Goal: Check status: Check status

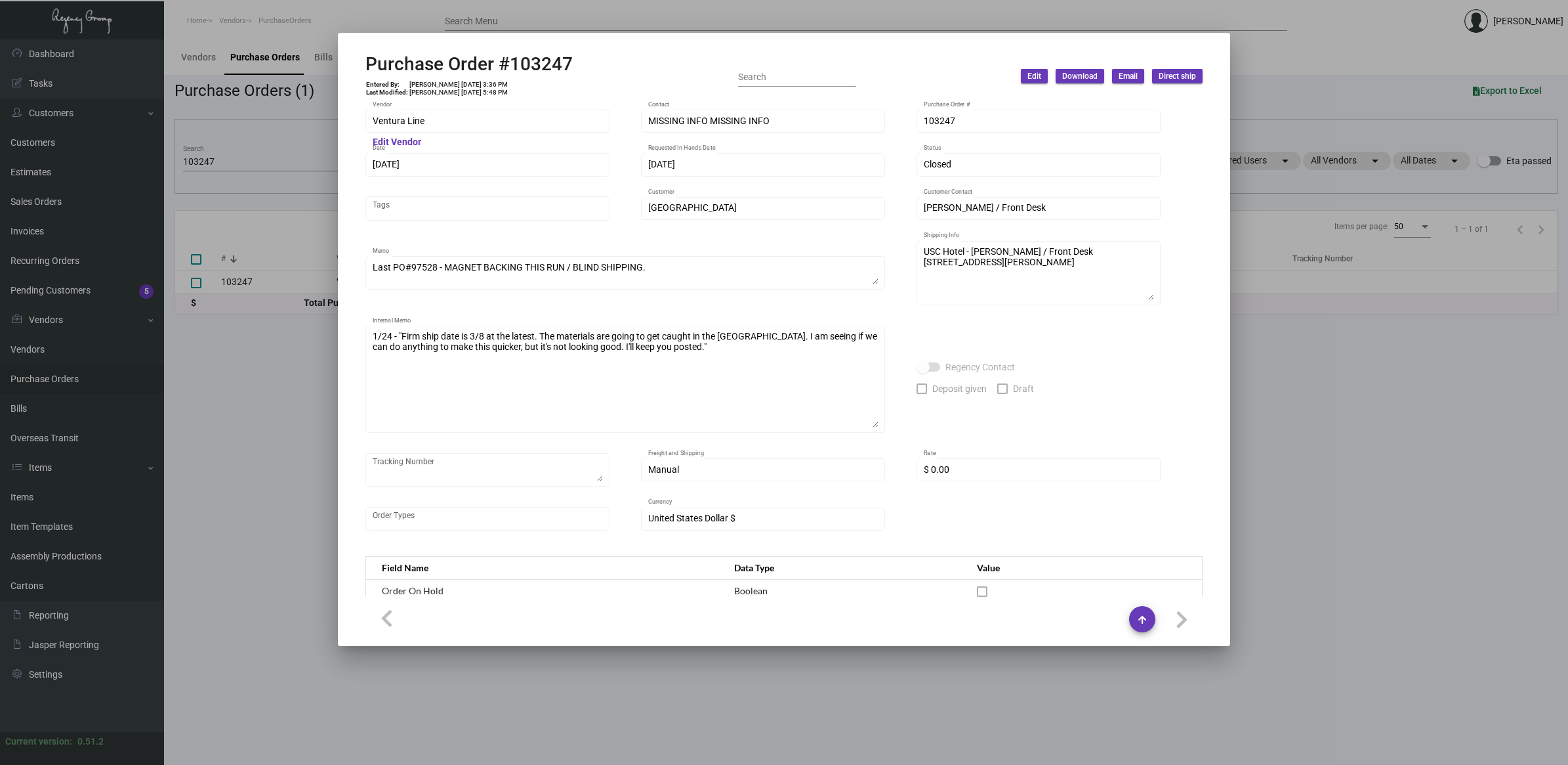
click at [59, 385] on div at bounding box center [784, 382] width 1568 height 765
click at [72, 379] on link "Purchase Orders" at bounding box center [82, 379] width 164 height 30
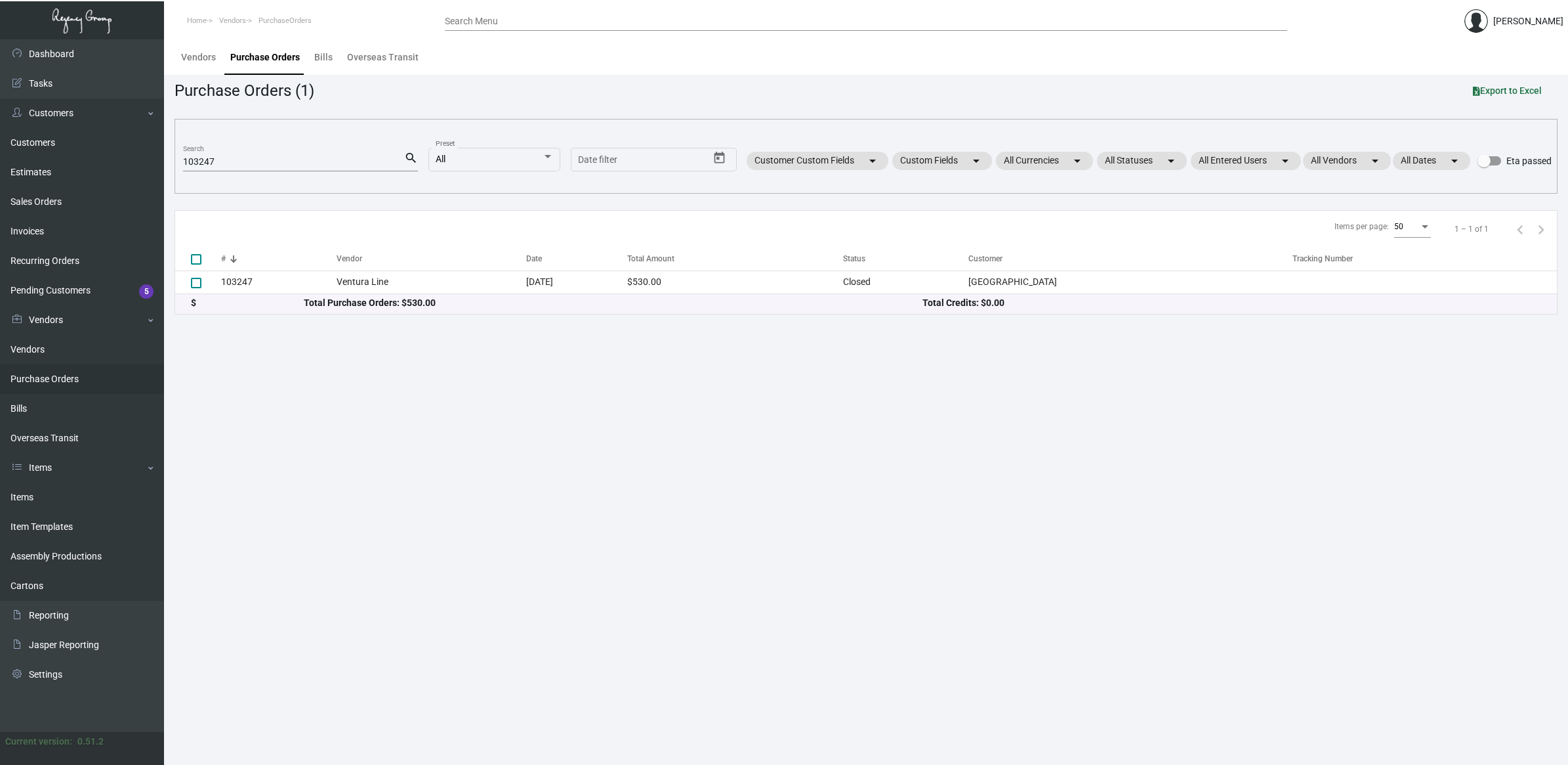
click at [0, 108] on html "Home Vendors PurchaseOrders Search Menu [PERSON_NAME] Dashboard Dashboard Tasks…" at bounding box center [784, 382] width 1568 height 765
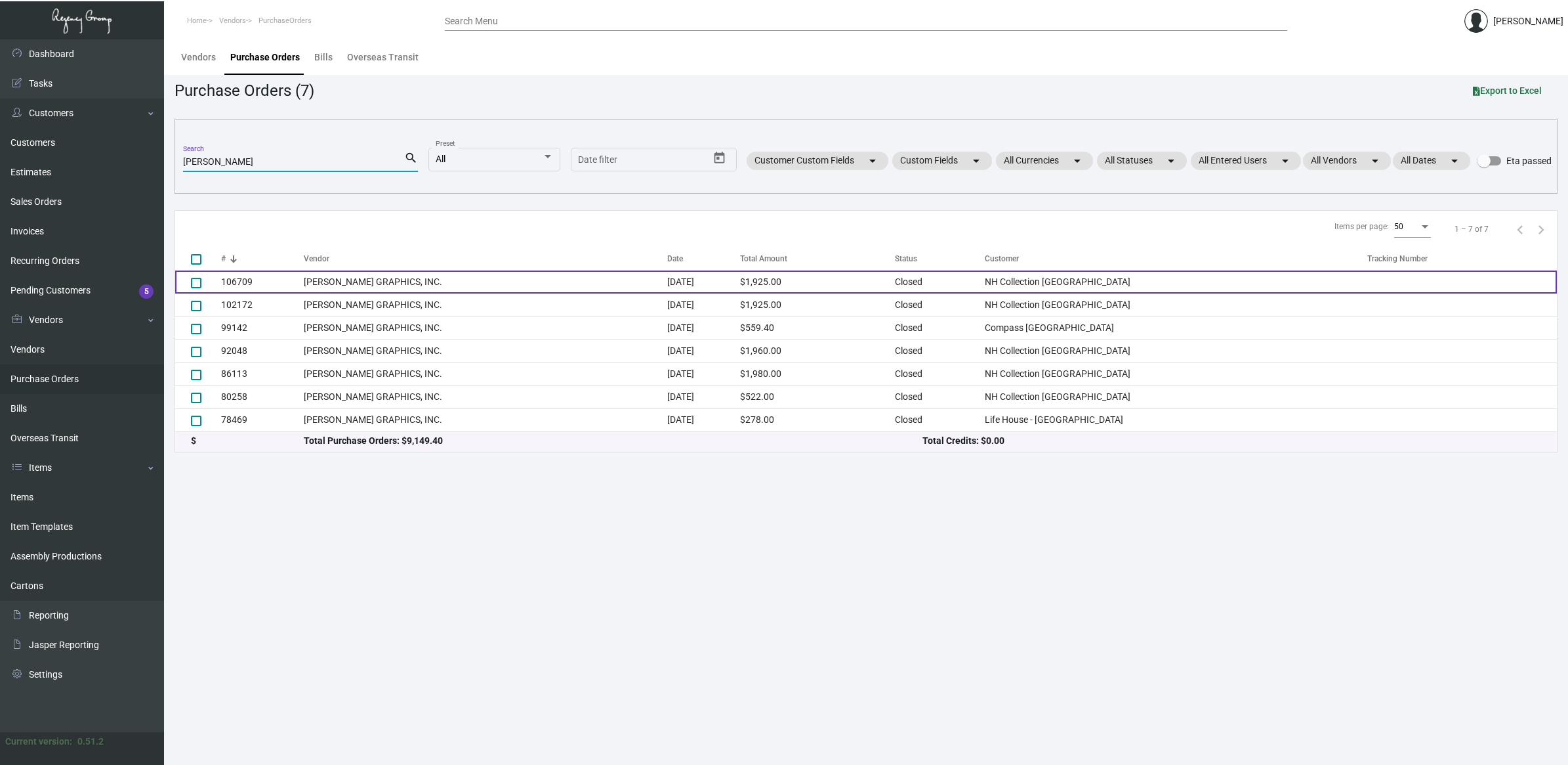
type input "[PERSON_NAME]"
click at [424, 279] on td "[PERSON_NAME] GRAPHICS, INC." at bounding box center [485, 281] width 363 height 23
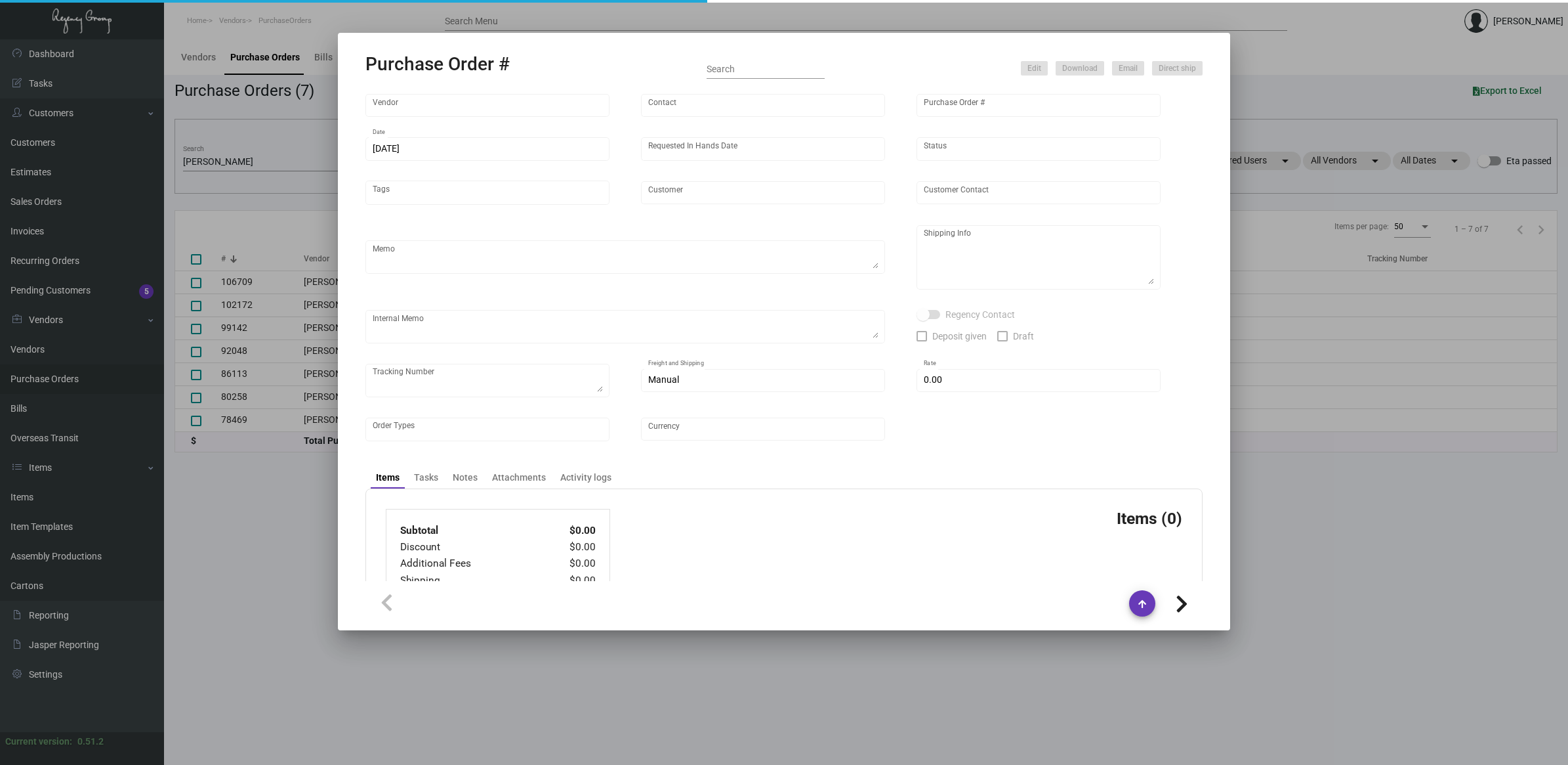
type input "[PERSON_NAME] GRAPHICS, INC."
type input "[PERSON_NAME]"
type input "106709"
type input "[DATE]"
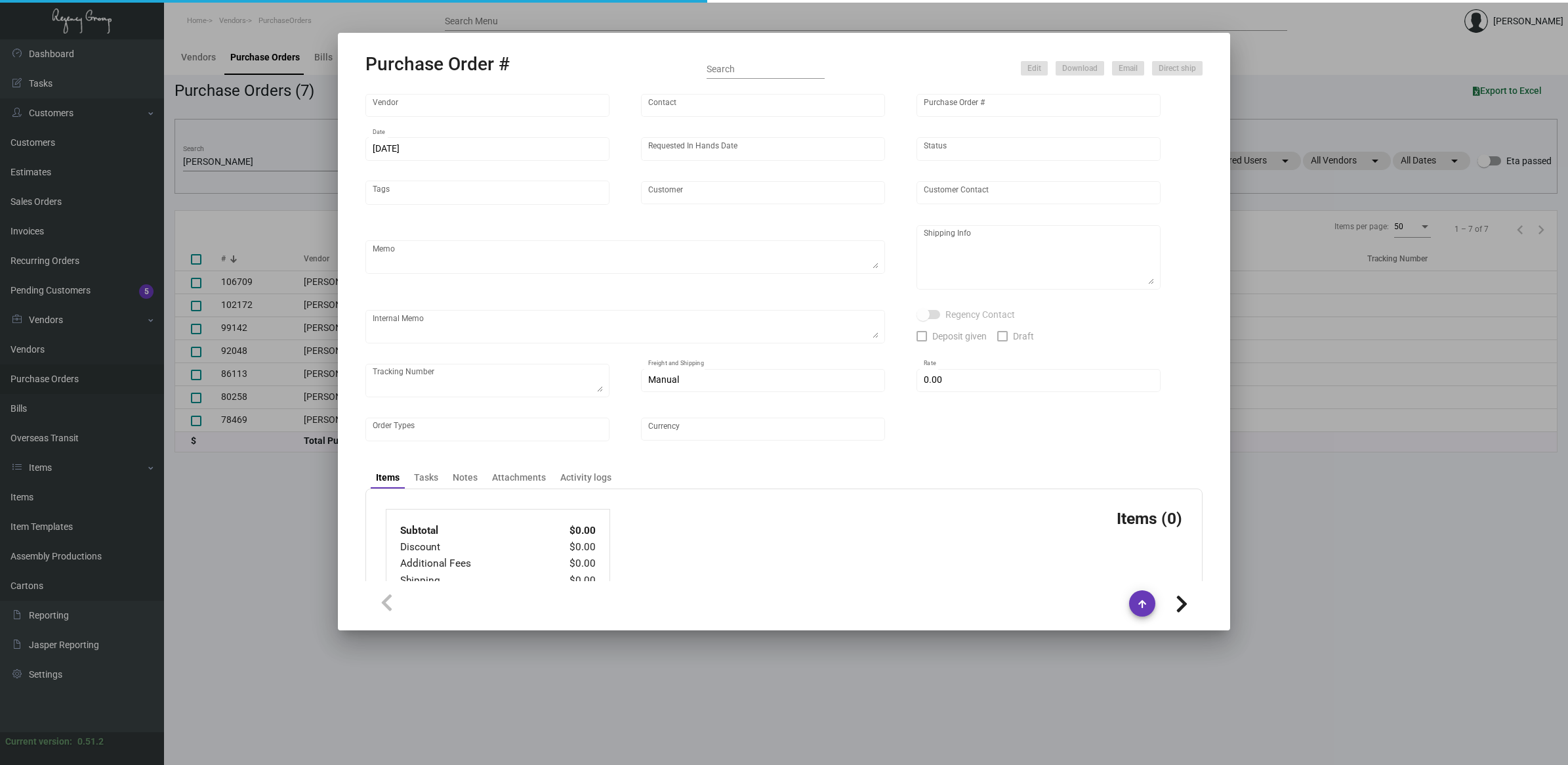
type input "NH Collection [GEOGRAPHIC_DATA]"
type textarea "Ship via UPS Ground Acct# 1AY276."
type textarea "Regency Group NJ - [PERSON_NAME] [STREET_ADDRESS]"
type textarea "YR ACH 8/9"
checkbox input "true"
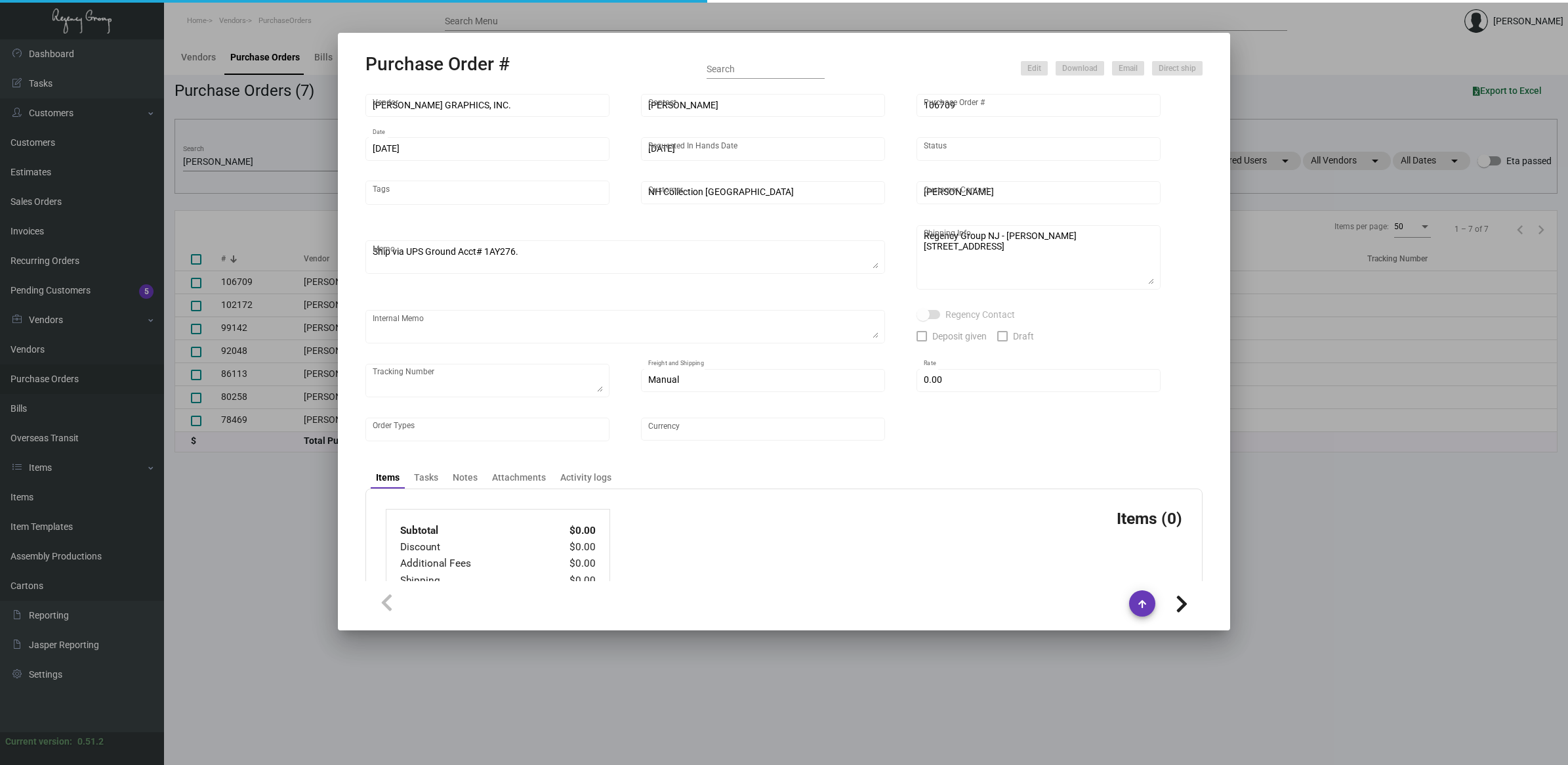
checkbox input "true"
type input "$ 0.00"
type input "United States Dollar $"
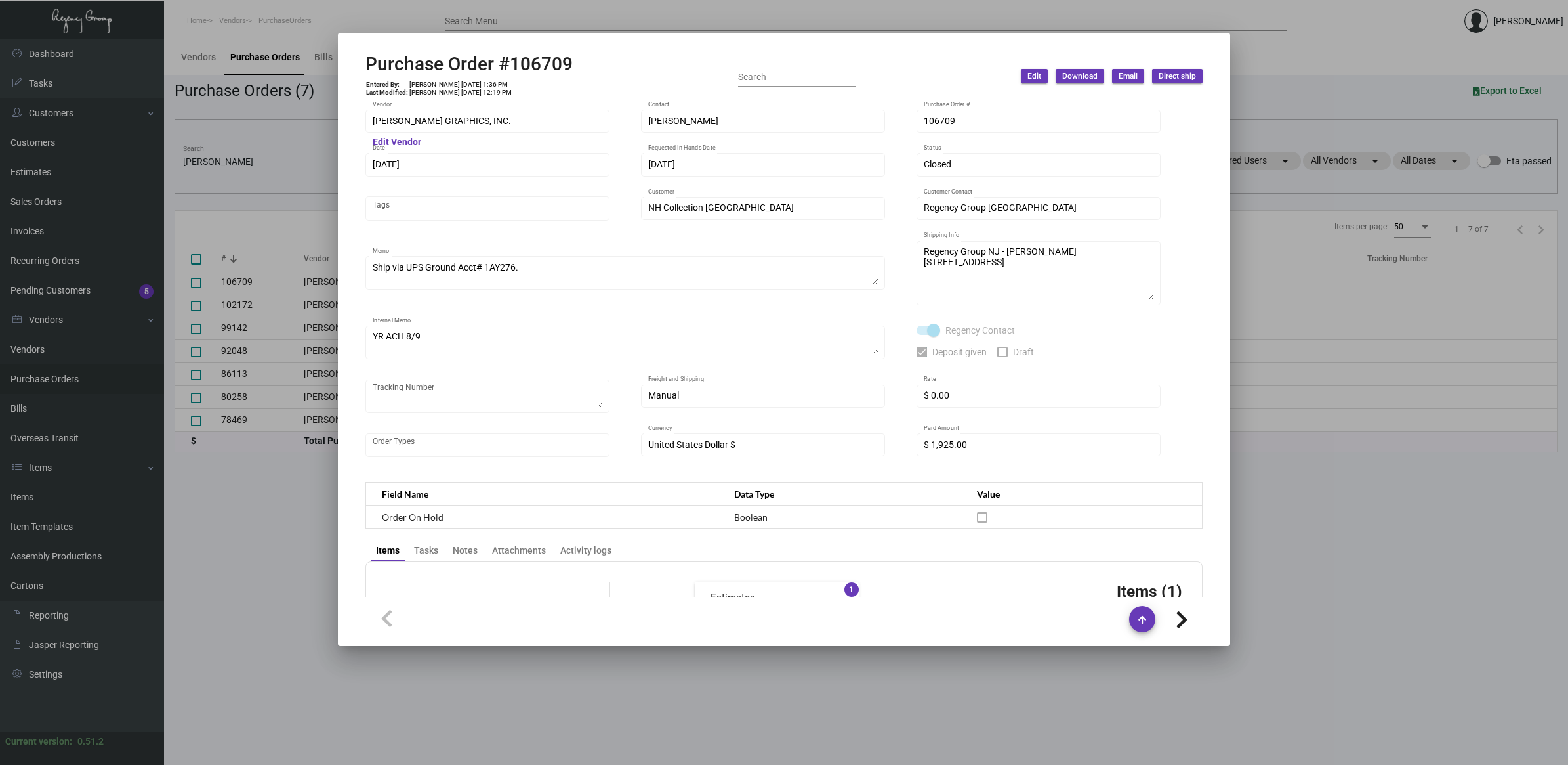
click at [522, 67] on h2 "Purchase Order #106709" at bounding box center [469, 64] width 208 height 23
copy h2 "106709"
click at [540, 38] on icon at bounding box center [540, 32] width 12 height 14
copy h2 "106709"
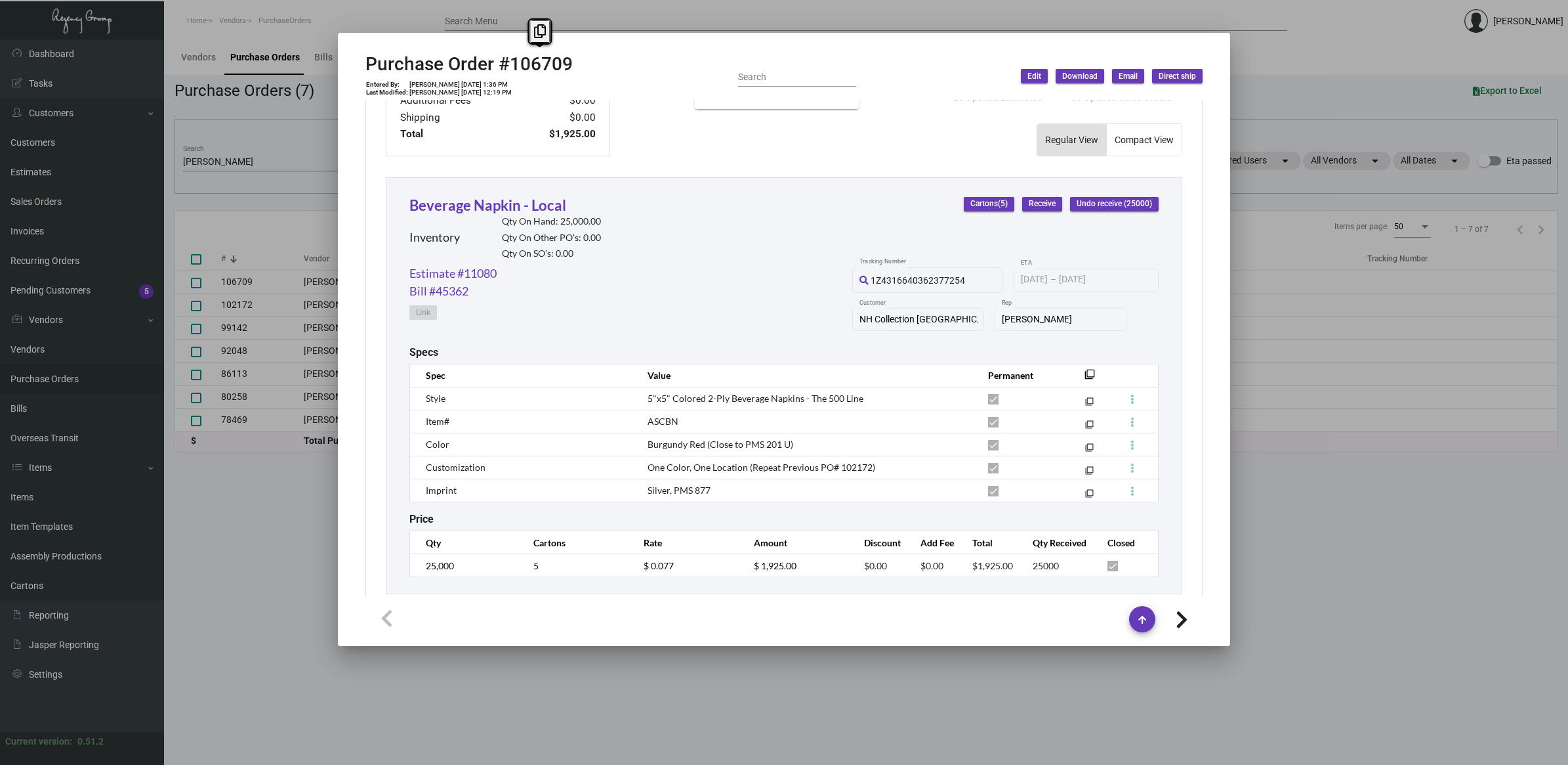
scroll to position [558, 0]
